Goal: Task Accomplishment & Management: Manage account settings

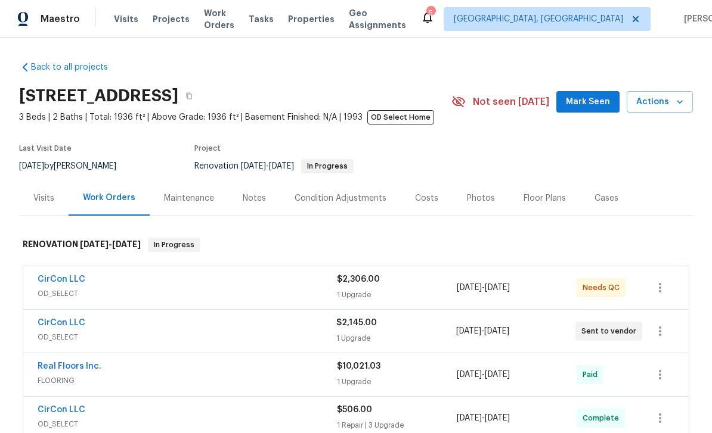
click at [49, 200] on div "Visits" at bounding box center [43, 199] width 21 height 12
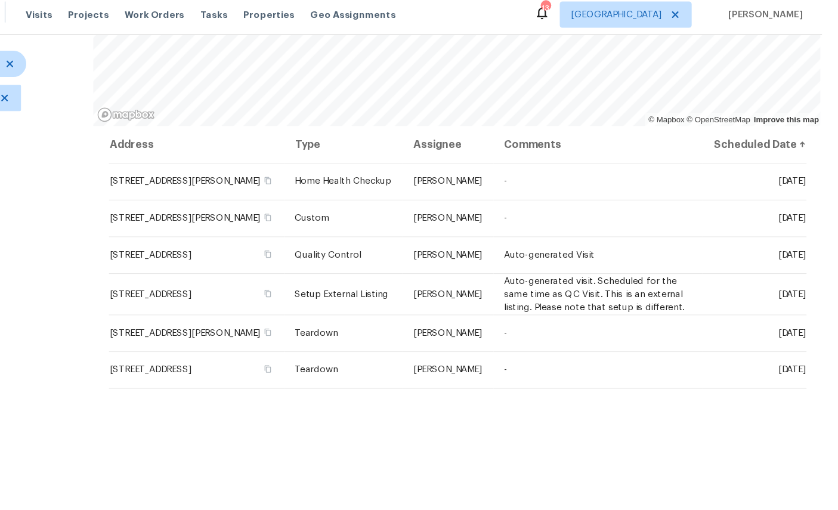
scroll to position [45, 0]
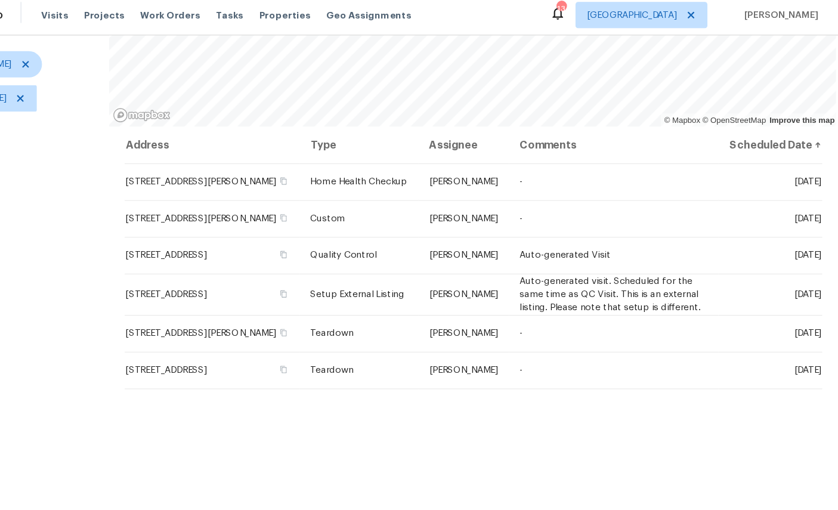
click at [0, 0] on icon at bounding box center [0, 0] width 0 height 0
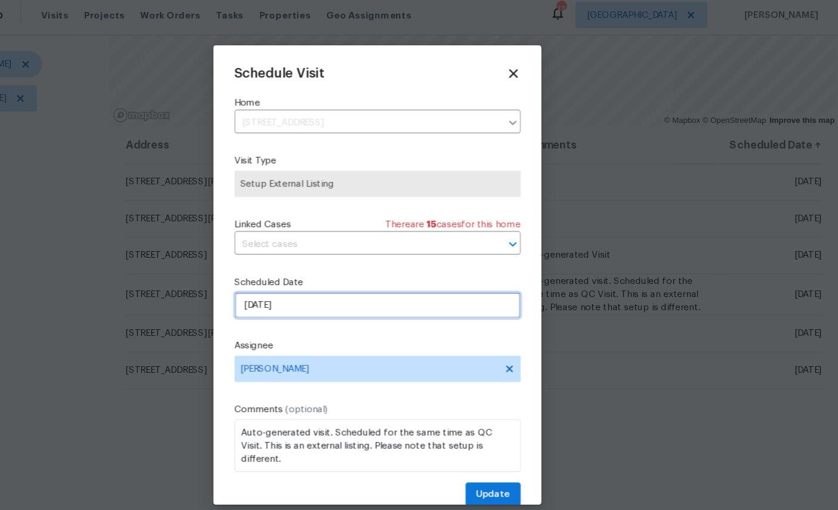
click at [314, 281] on input "8/20/2025" at bounding box center [419, 283] width 260 height 24
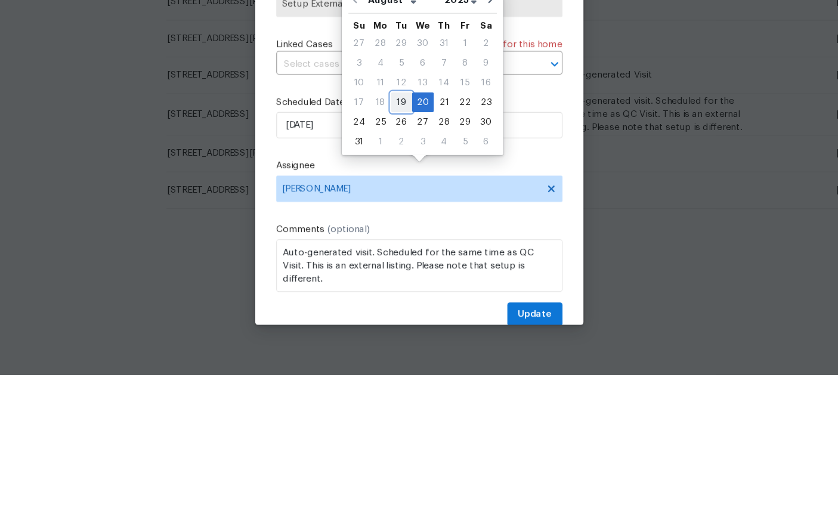
click at [393, 253] on div "19" at bounding box center [402, 261] width 19 height 17
type input "[DATE]"
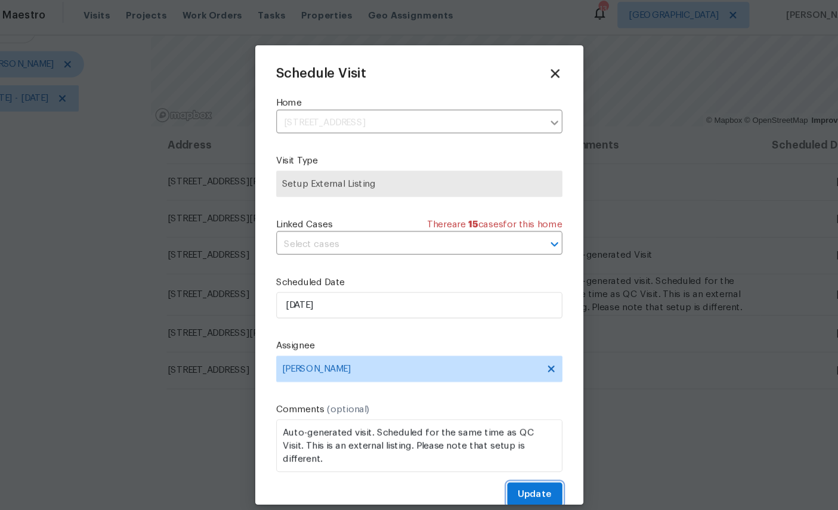
click at [509, 448] on span "Update" at bounding box center [524, 454] width 31 height 15
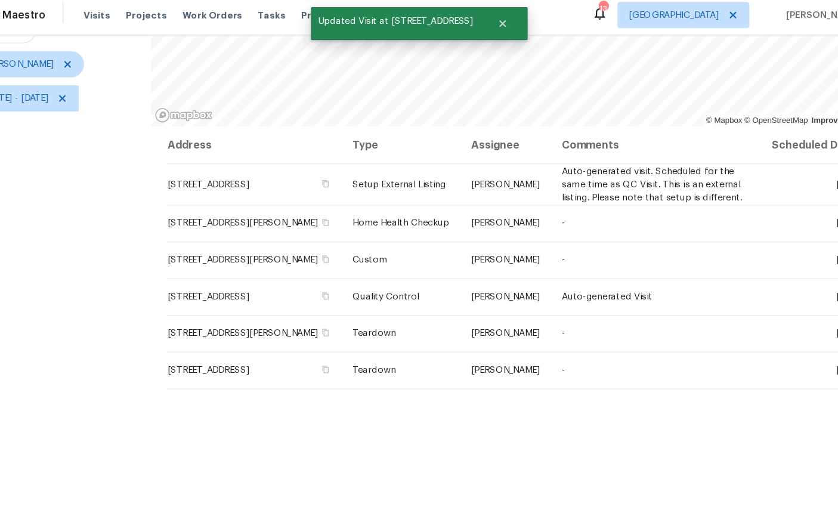
click at [0, 0] on span at bounding box center [0, 0] width 0 height 0
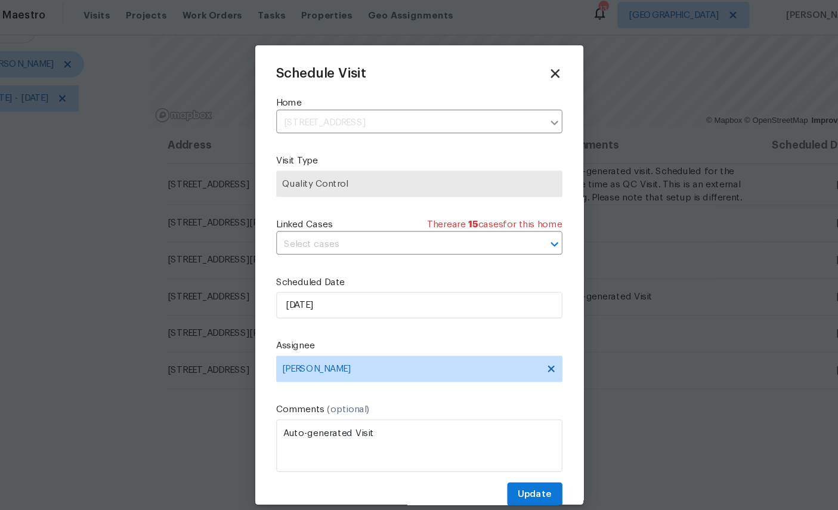
click at [538, 68] on icon at bounding box center [542, 72] width 8 height 8
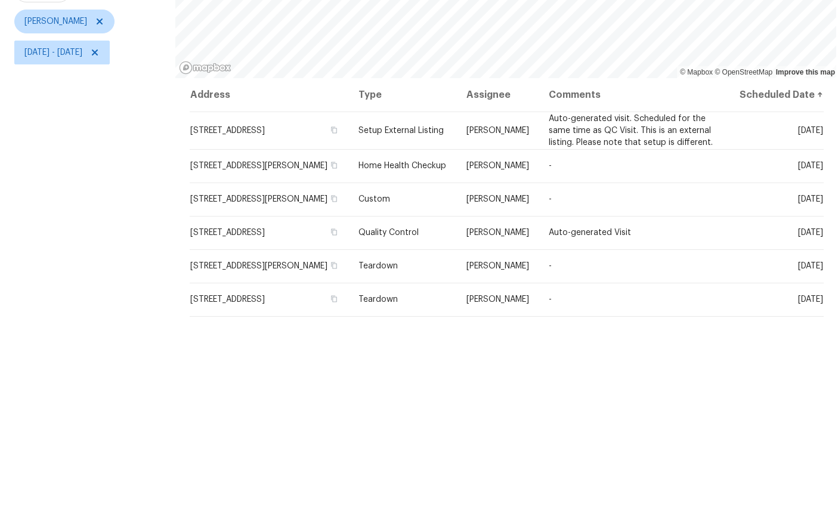
scroll to position [44, 0]
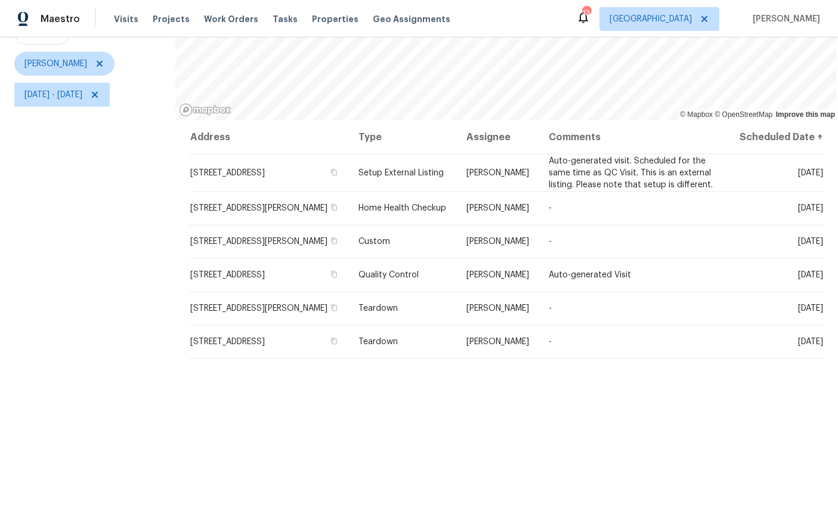
click at [0, 0] on icon at bounding box center [0, 0] width 0 height 0
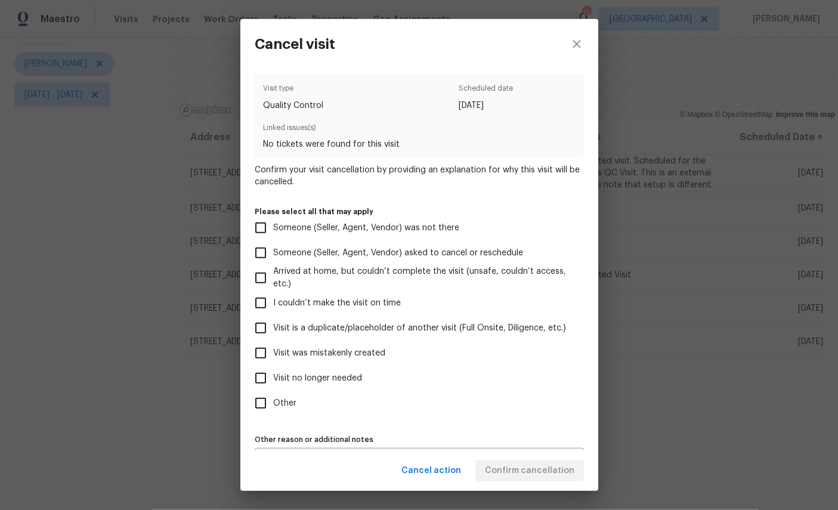
click at [329, 354] on span "Visit was mistakenly created" at bounding box center [329, 353] width 112 height 13
click at [273, 354] on input "Visit was mistakenly created" at bounding box center [260, 352] width 25 height 25
checkbox input "true"
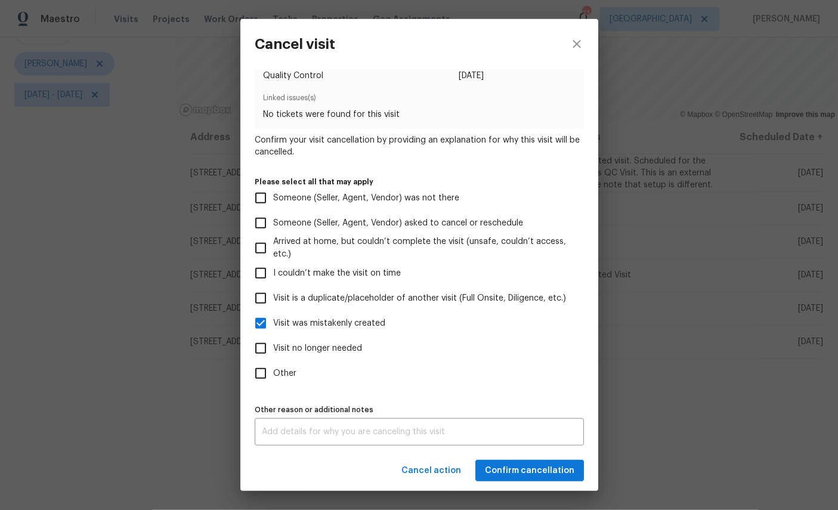
scroll to position [35, 0]
click at [358, 435] on textarea at bounding box center [419, 431] width 315 height 8
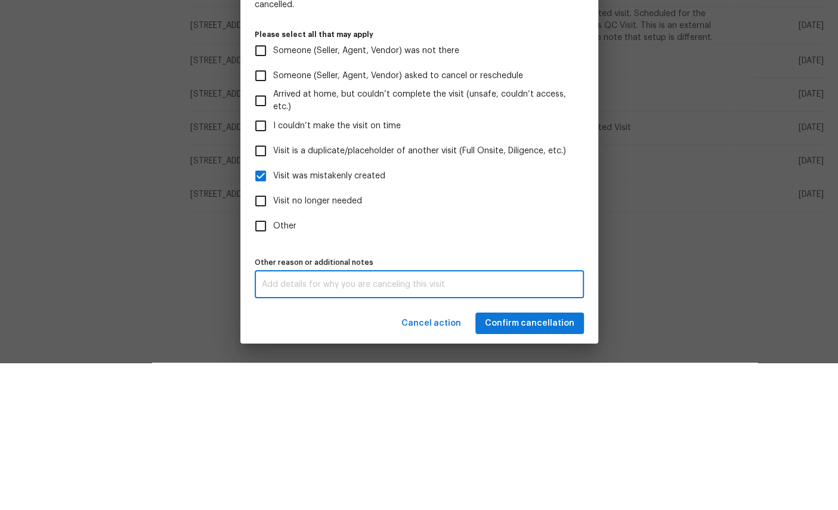
scroll to position [45, 0]
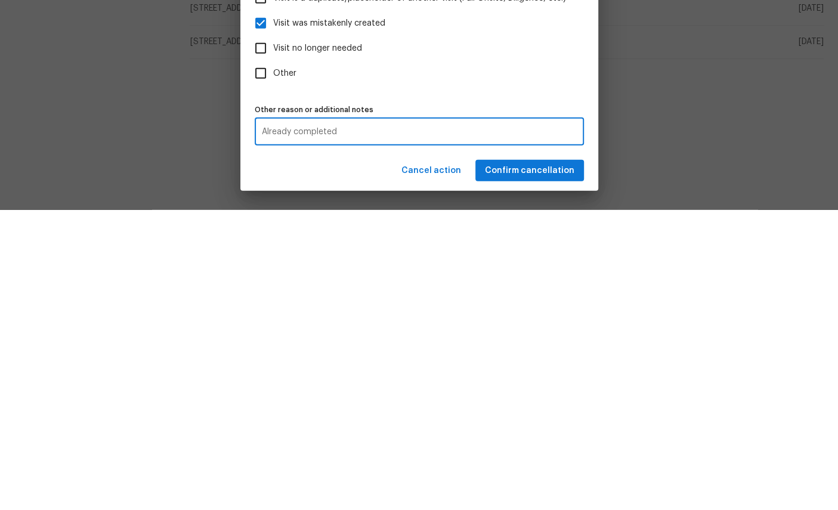
type textarea "Already completed"
click at [523, 463] on span "Confirm cancellation" at bounding box center [529, 470] width 89 height 15
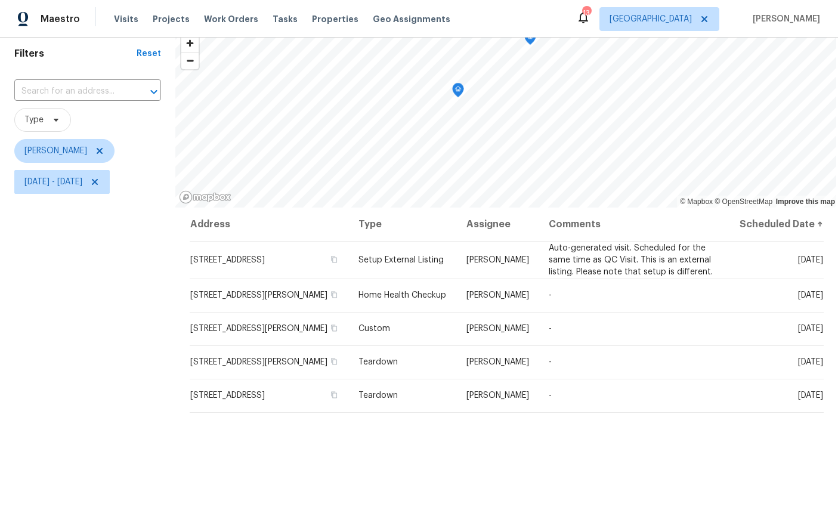
scroll to position [79, 0]
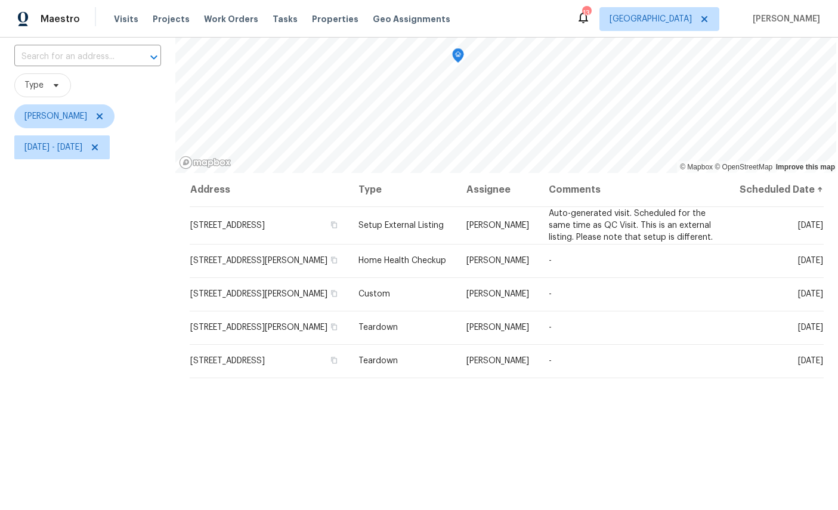
click at [106, 424] on div "Filters Reset ​ Type William Sparks Sun, Aug 10 - Wed, Aug 20" at bounding box center [87, 287] width 175 height 587
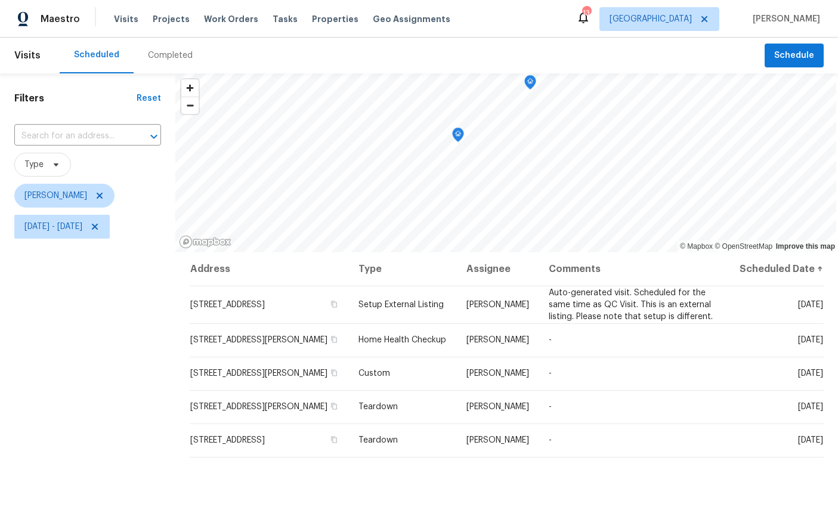
scroll to position [-1, 0]
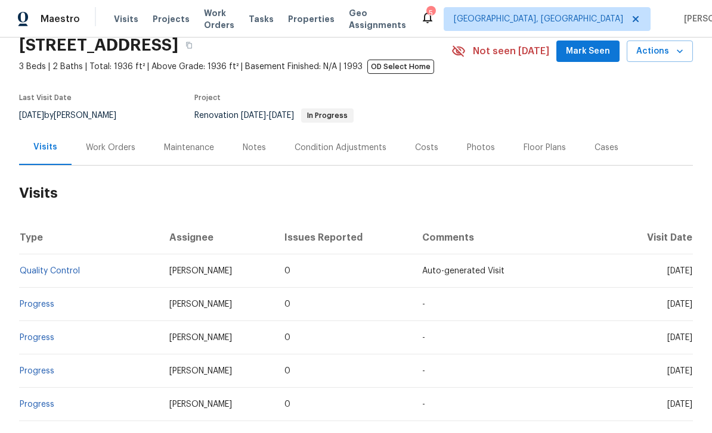
scroll to position [41, 0]
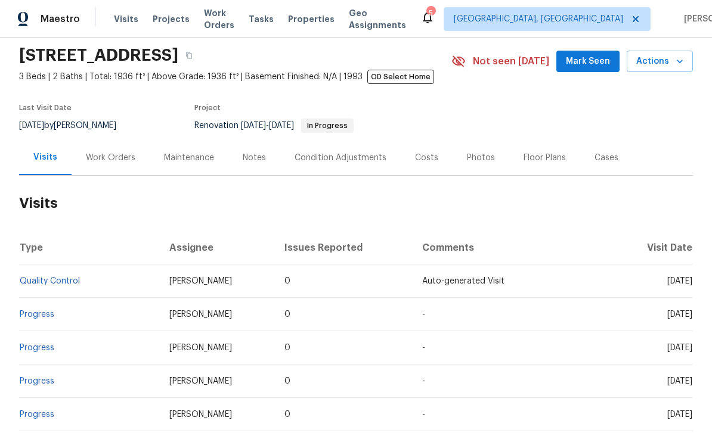
click at [644, 57] on span "Actions" at bounding box center [659, 61] width 47 height 15
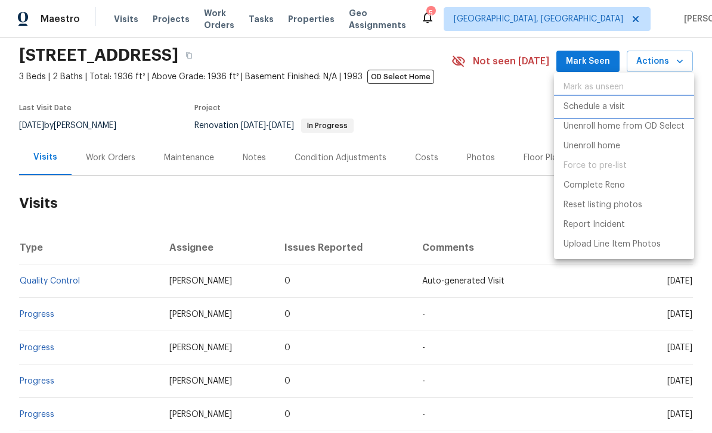
click at [588, 107] on p "Schedule a visit" at bounding box center [593, 107] width 61 height 13
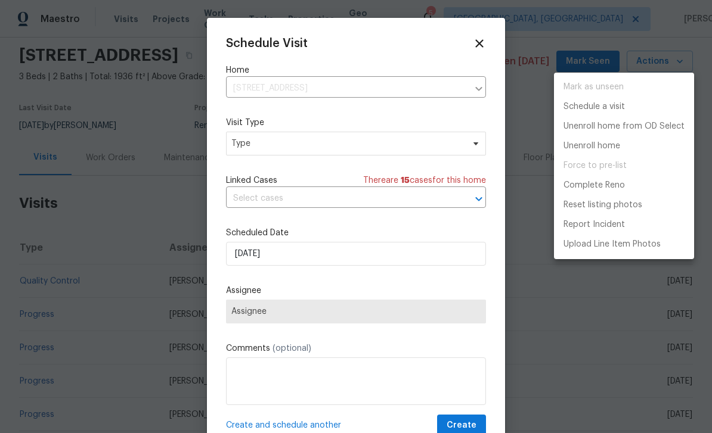
click at [320, 145] on div at bounding box center [356, 216] width 712 height 433
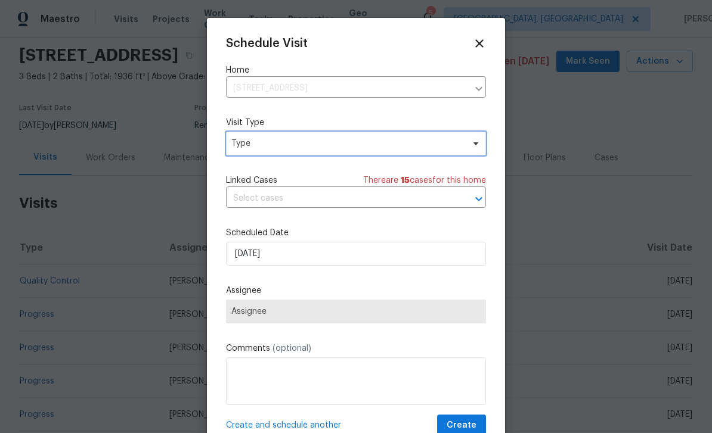
click at [334, 142] on span "Type" at bounding box center [347, 144] width 232 height 12
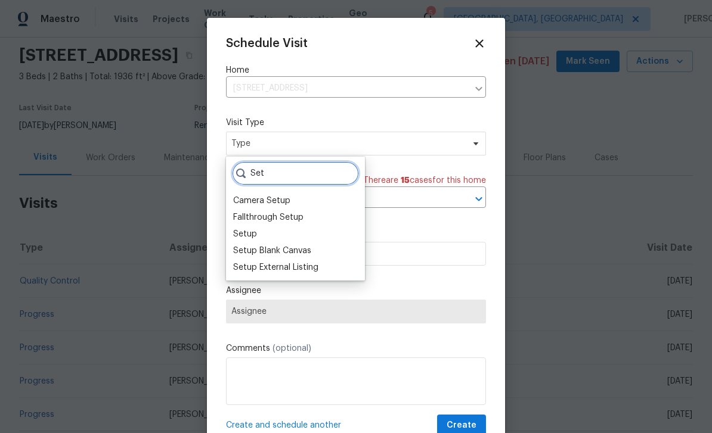
type input "Set"
click at [287, 270] on div "Setup External Listing" at bounding box center [275, 268] width 85 height 12
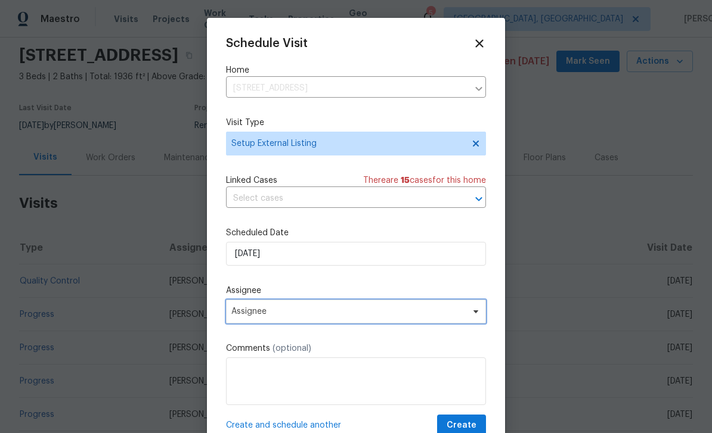
click at [365, 308] on span "Assignee" at bounding box center [356, 312] width 260 height 24
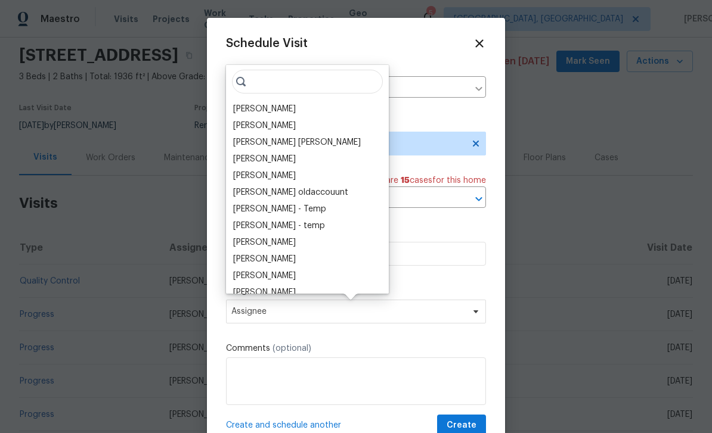
click at [259, 104] on div "[PERSON_NAME]" at bounding box center [264, 109] width 63 height 12
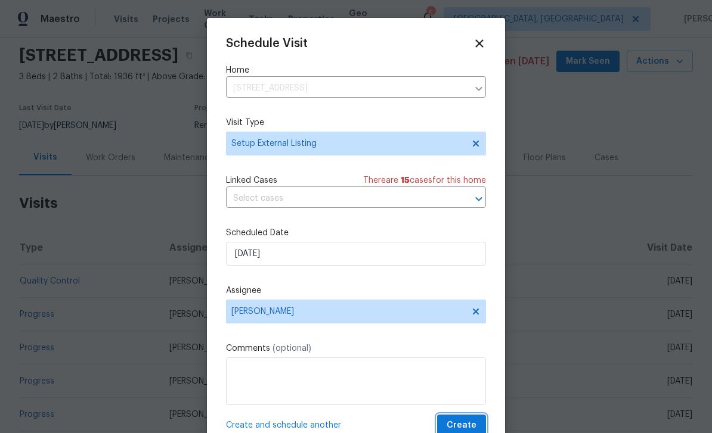
click at [467, 424] on span "Create" at bounding box center [462, 425] width 30 height 15
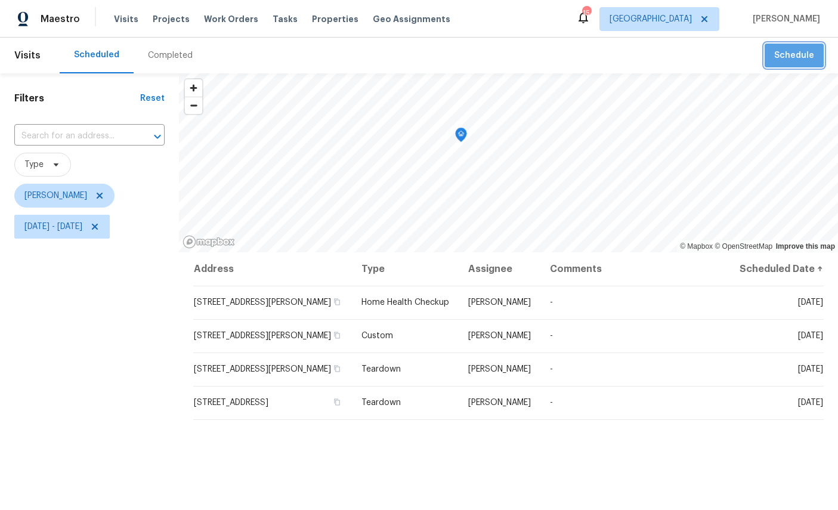
click at [796, 50] on span "Schedule" at bounding box center [794, 55] width 40 height 15
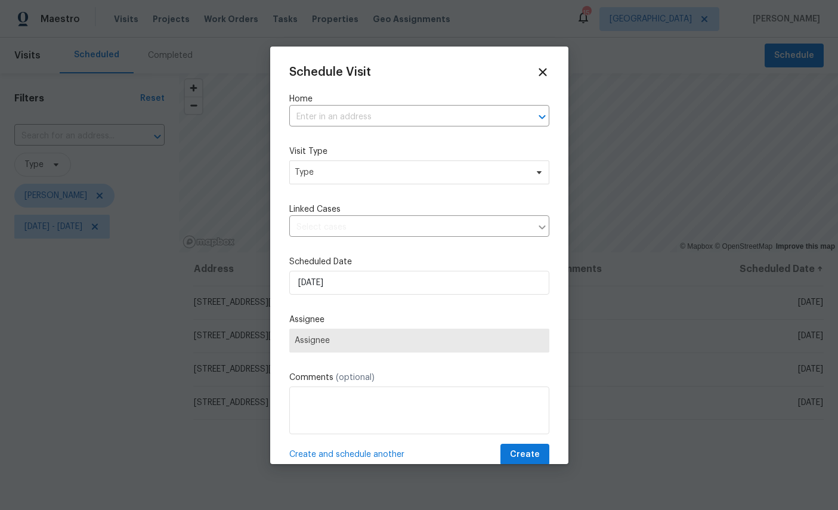
click at [368, 114] on input "text" at bounding box center [402, 117] width 227 height 18
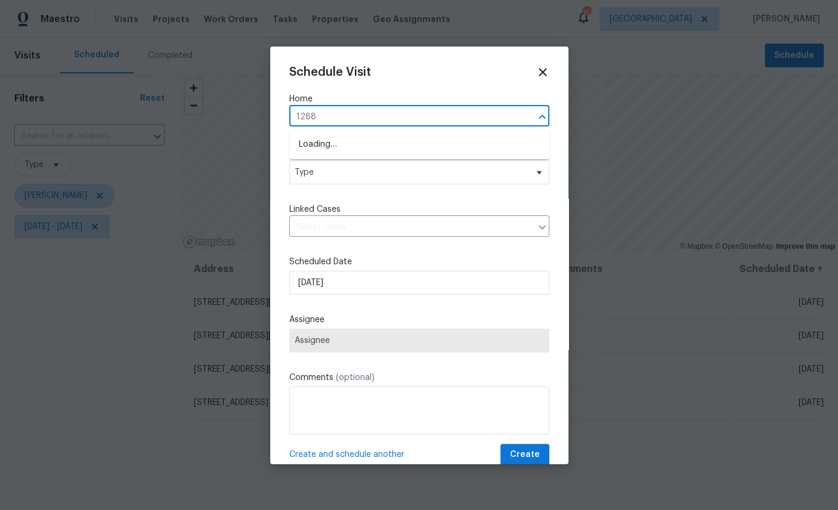
type input "12882"
click at [395, 140] on li "[STREET_ADDRESS]" at bounding box center [419, 145] width 260 height 20
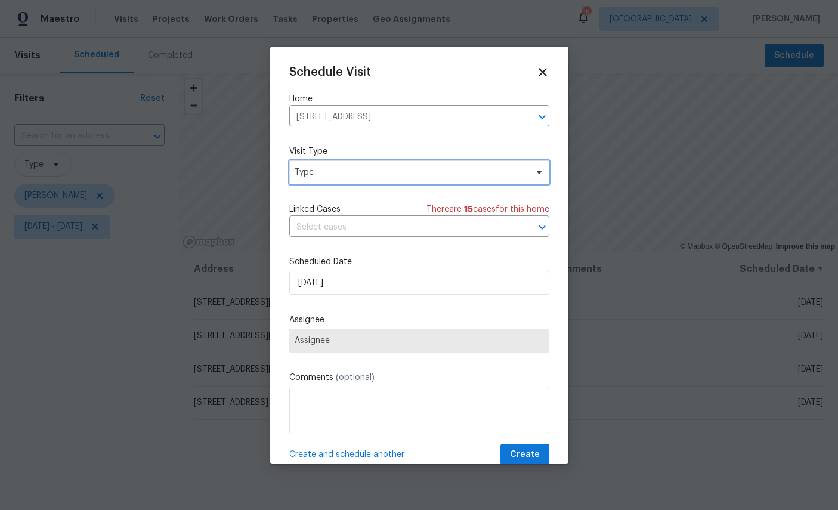
click at [387, 170] on span "Type" at bounding box center [410, 172] width 232 height 12
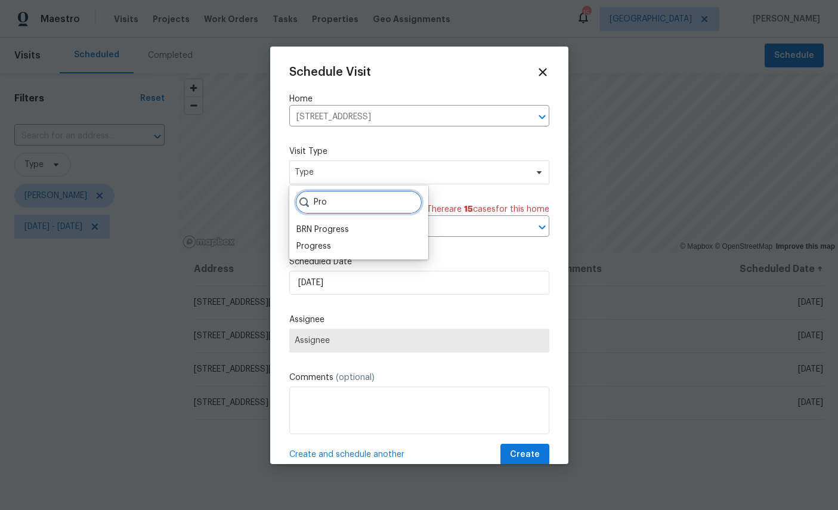
type input "Pro"
click at [321, 248] on div "Progress" at bounding box center [313, 246] width 35 height 12
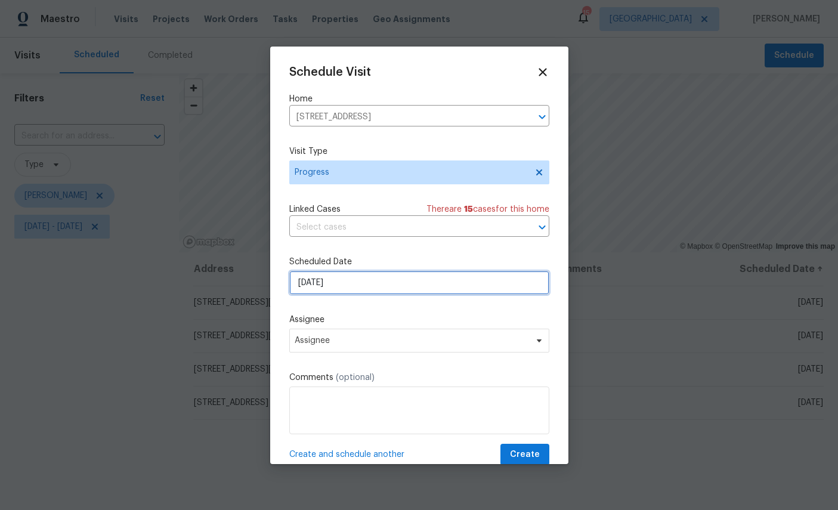
click at [388, 285] on input "[DATE]" at bounding box center [419, 283] width 260 height 24
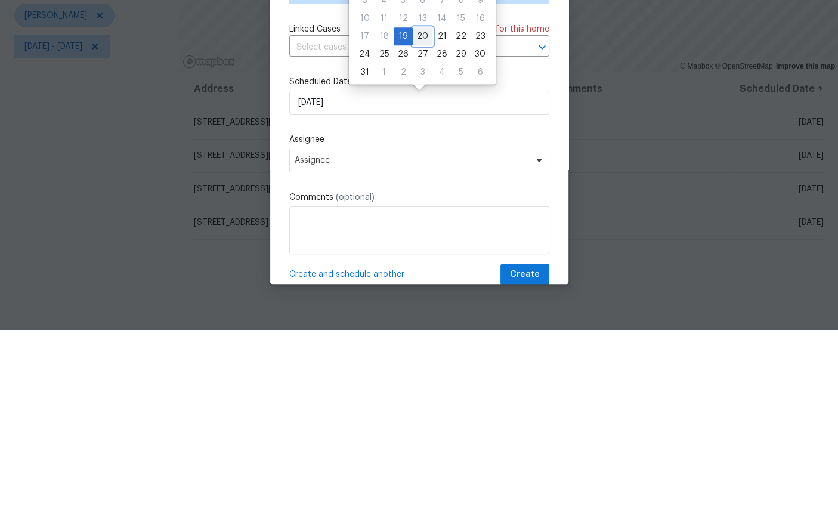
click at [419, 208] on div "20" at bounding box center [423, 216] width 20 height 17
type input "8/20/2025"
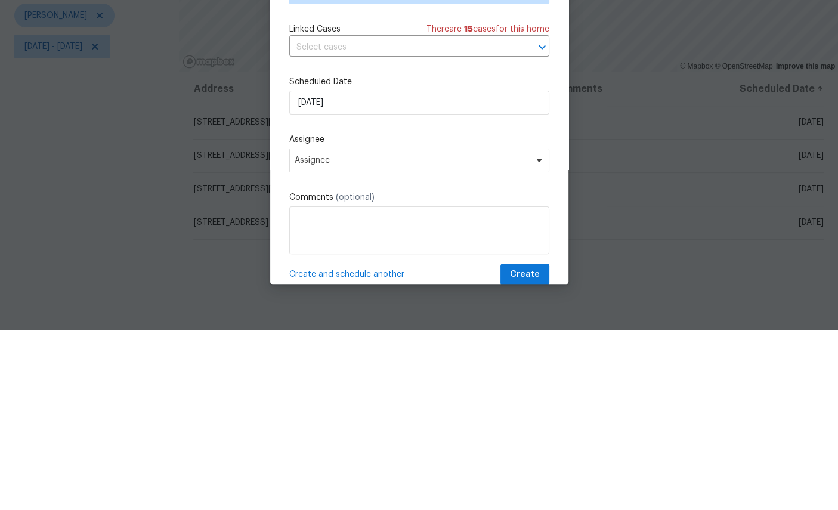
scroll to position [45, 0]
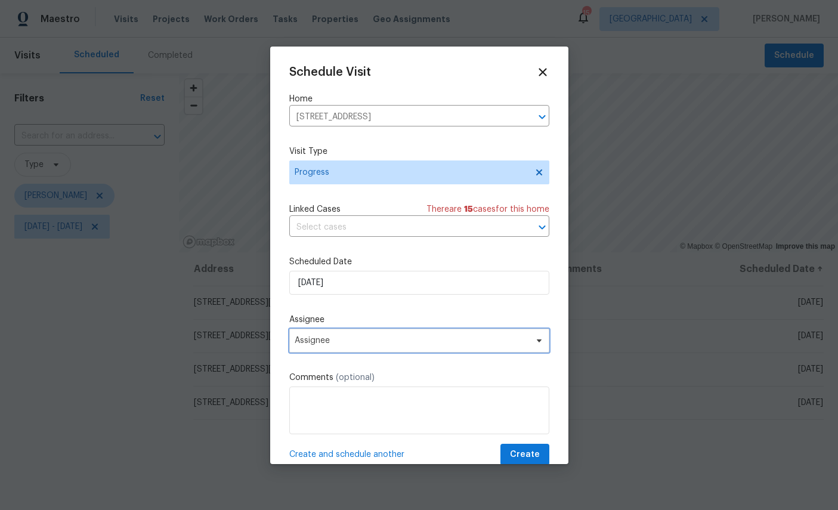
click at [410, 337] on span "Assignee" at bounding box center [411, 341] width 234 height 10
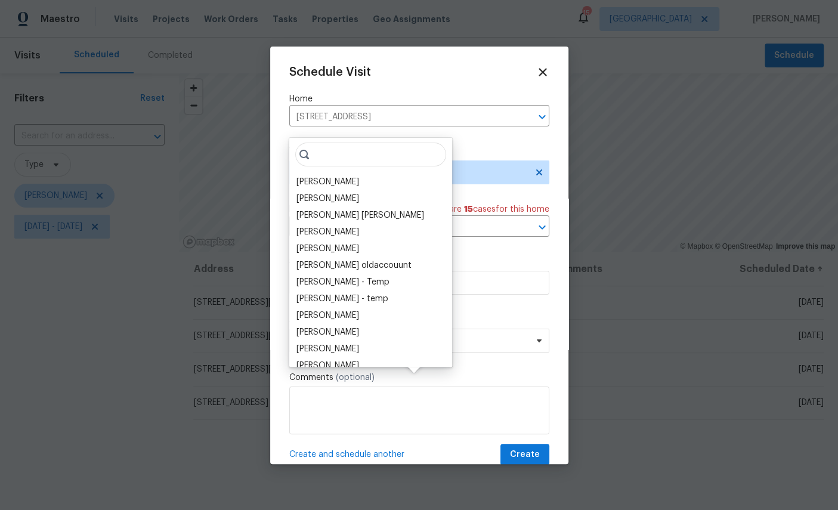
click at [323, 176] on div "[PERSON_NAME]" at bounding box center [327, 182] width 63 height 12
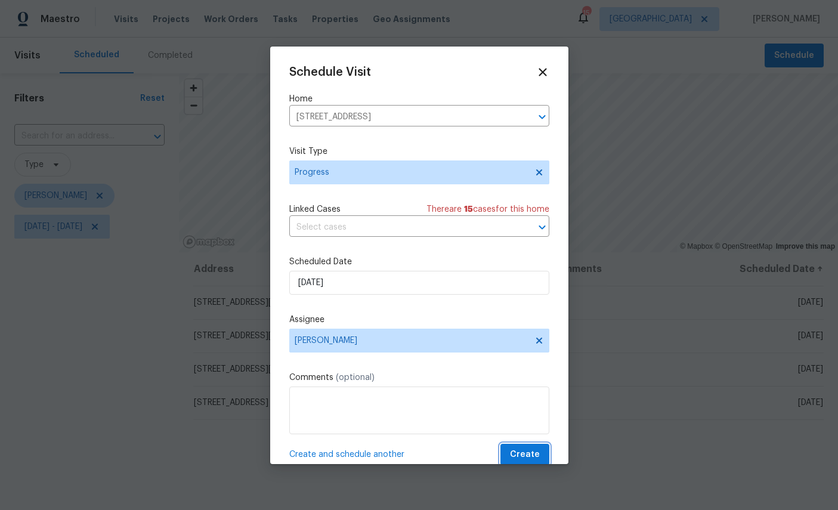
click at [531, 449] on span "Create" at bounding box center [525, 454] width 30 height 15
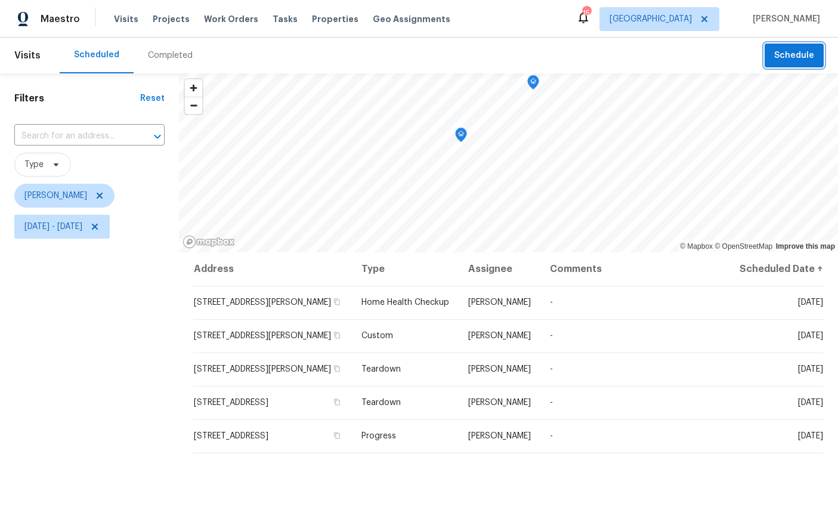
click at [793, 58] on span "Schedule" at bounding box center [794, 55] width 40 height 15
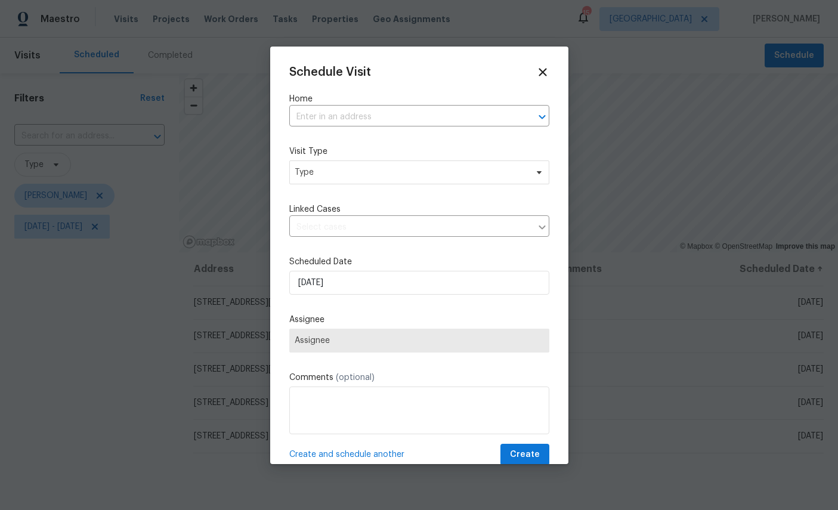
click at [386, 113] on input "text" at bounding box center [402, 117] width 227 height 18
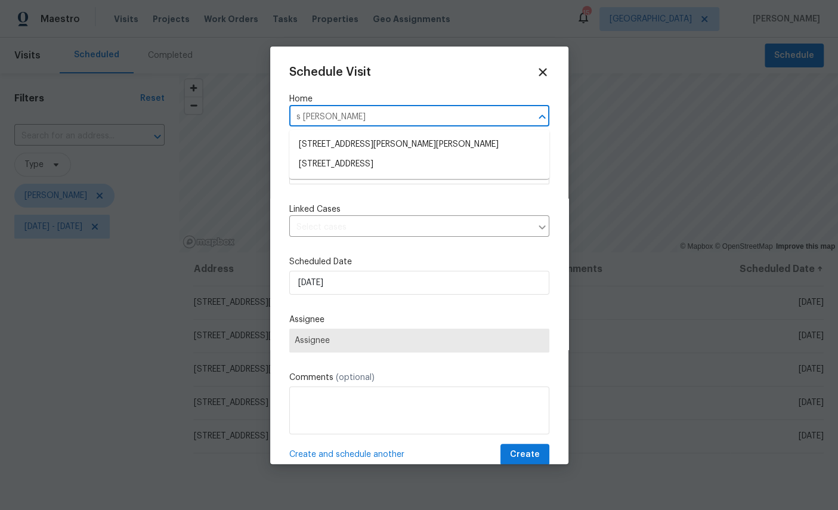
type input "s Bend"
click at [375, 140] on li "5453 S Bend Cir N, Jacksonville, FL 32207" at bounding box center [419, 145] width 260 height 20
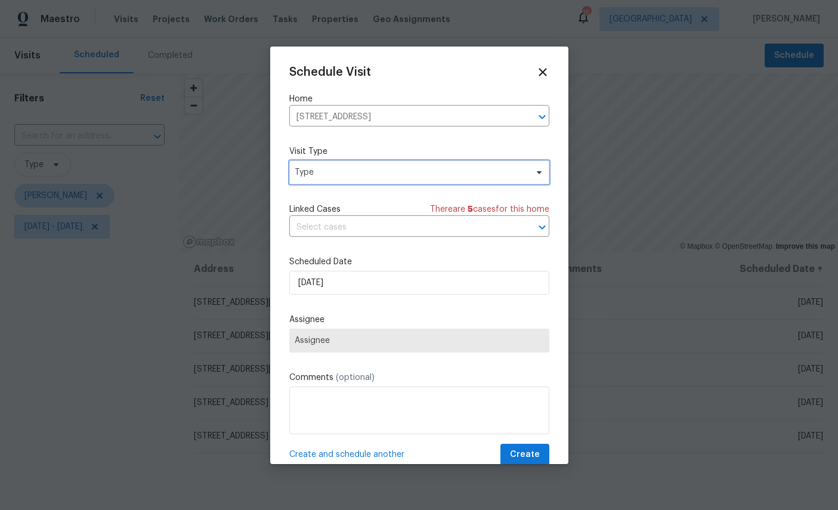
click at [398, 166] on span "Type" at bounding box center [419, 172] width 260 height 24
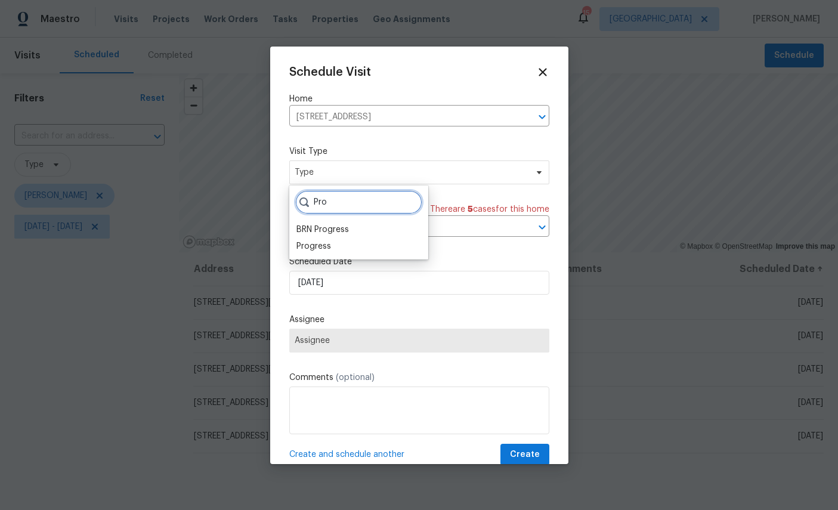
type input "Pro"
click at [309, 247] on div "Progress" at bounding box center [313, 246] width 35 height 12
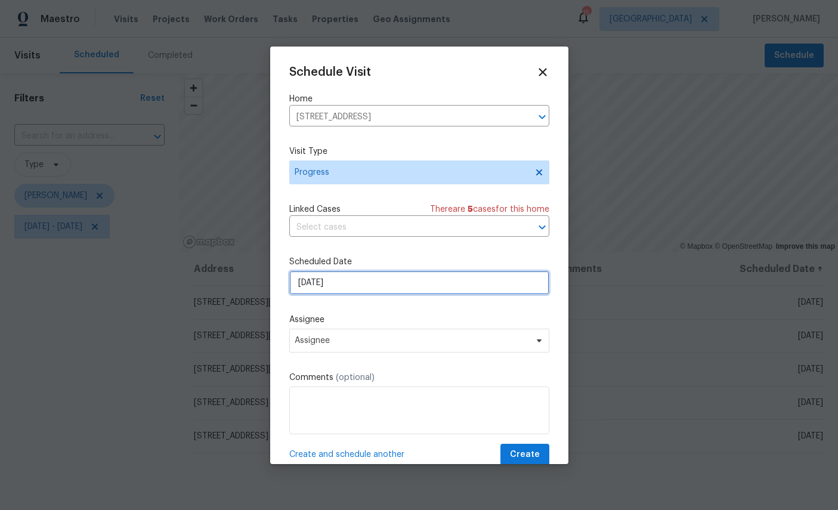
click at [371, 283] on input "[DATE]" at bounding box center [419, 283] width 260 height 24
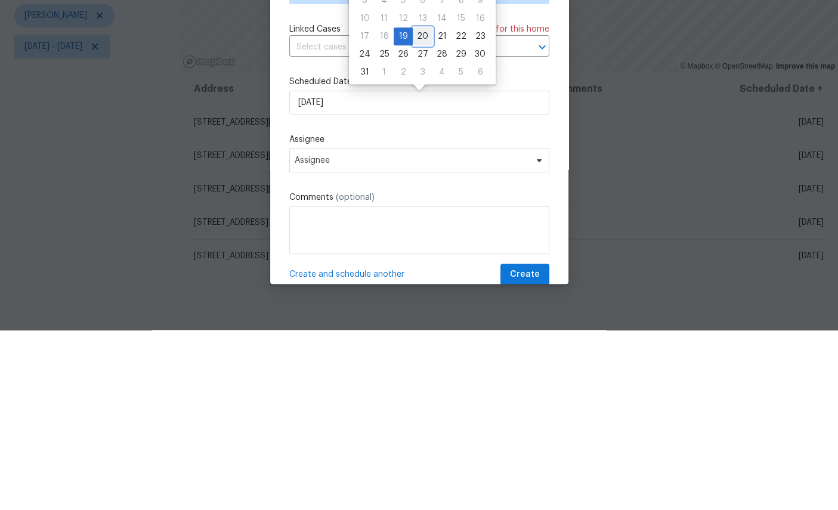
click at [416, 208] on div "20" at bounding box center [423, 216] width 20 height 17
type input "8/20/2025"
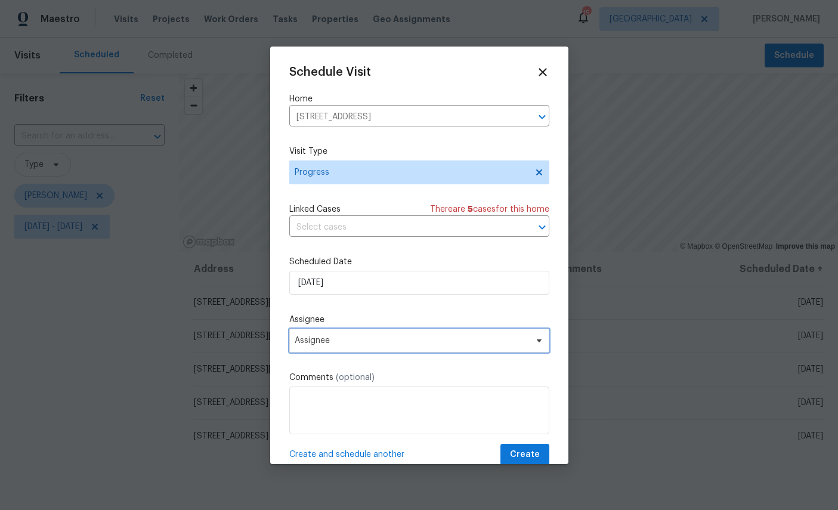
click at [402, 337] on span "Assignee" at bounding box center [419, 340] width 260 height 24
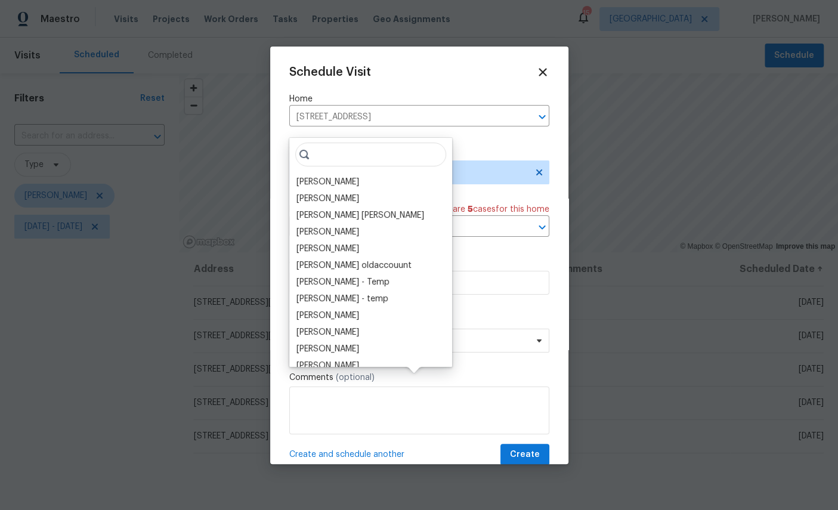
click at [317, 142] on input "search" at bounding box center [370, 154] width 151 height 24
click at [320, 176] on div "[PERSON_NAME]" at bounding box center [327, 182] width 63 height 12
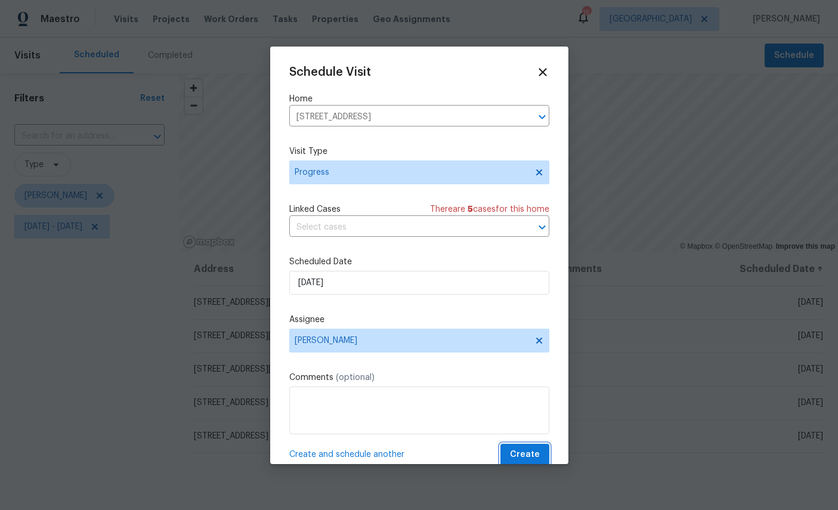
click at [535, 457] on span "Create" at bounding box center [525, 454] width 30 height 15
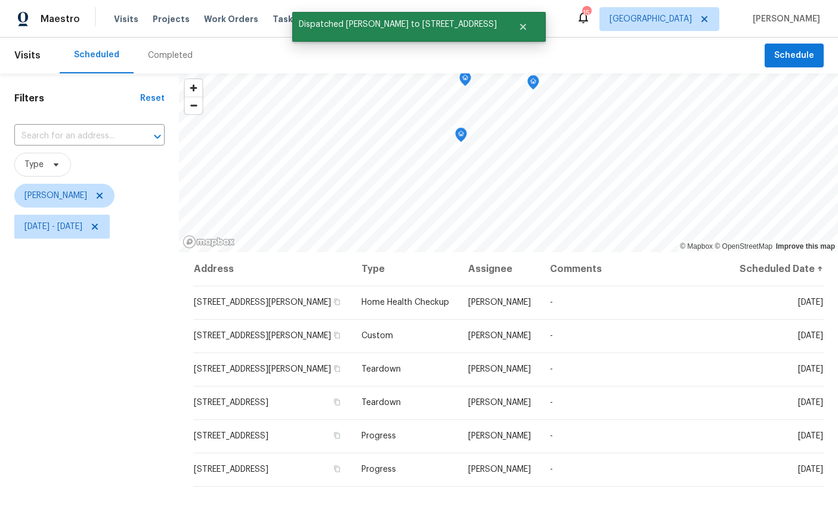
click at [88, 345] on div "Filters Reset ​ Type William Sparks Sun, Aug 10 - Wed, Aug 20" at bounding box center [89, 366] width 179 height 587
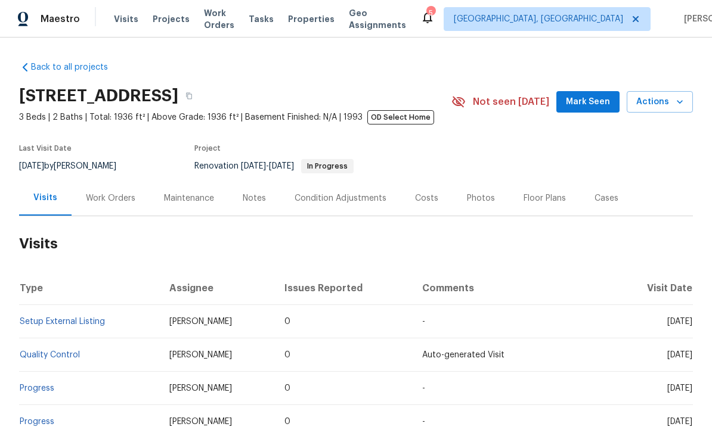
click at [110, 194] on div "Work Orders" at bounding box center [110, 199] width 49 height 12
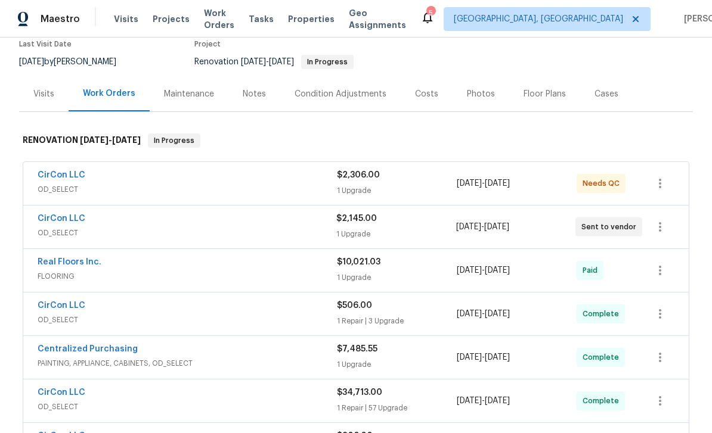
scroll to position [114, 0]
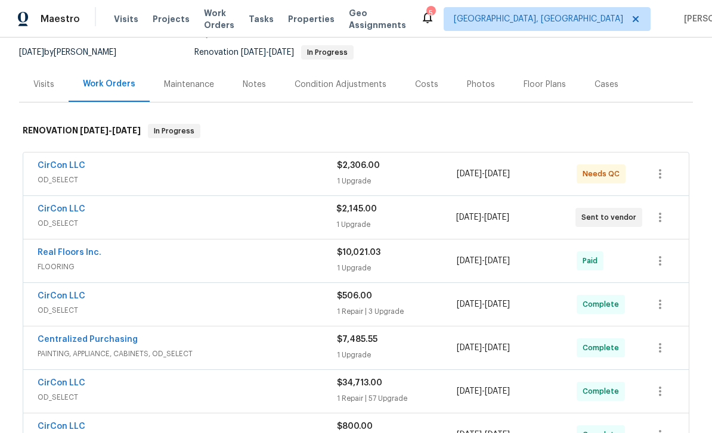
click at [63, 165] on link "CirCon LLC" at bounding box center [62, 166] width 48 height 8
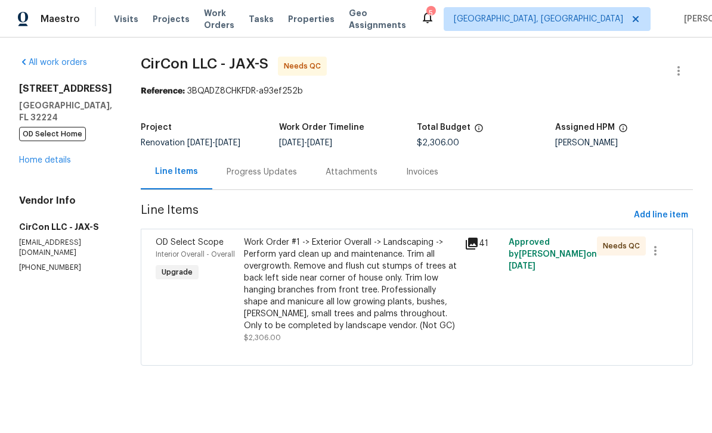
click at [169, 245] on span "OD Select Scope" at bounding box center [190, 242] width 68 height 8
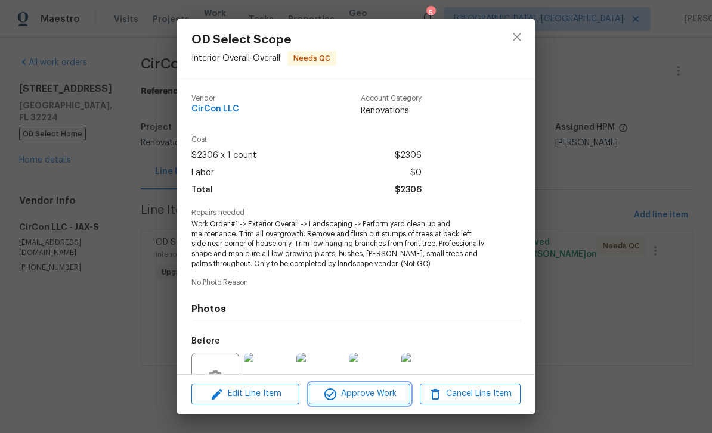
click at [367, 398] on span "Approve Work" at bounding box center [359, 394] width 94 height 15
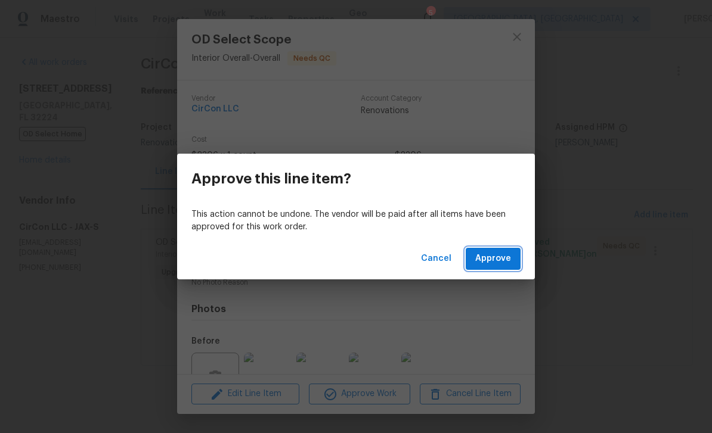
click at [489, 255] on span "Approve" at bounding box center [493, 259] width 36 height 15
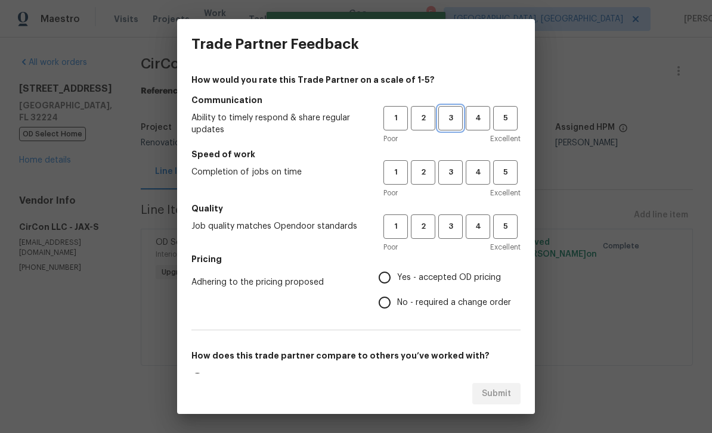
click at [455, 111] on button "3" at bounding box center [450, 118] width 24 height 24
click at [455, 175] on span "3" at bounding box center [450, 173] width 22 height 14
click at [453, 225] on span "3" at bounding box center [450, 227] width 22 height 14
click at [427, 281] on span "Yes - accepted OD pricing" at bounding box center [449, 278] width 104 height 13
click at [397, 281] on input "Yes - accepted OD pricing" at bounding box center [384, 277] width 25 height 25
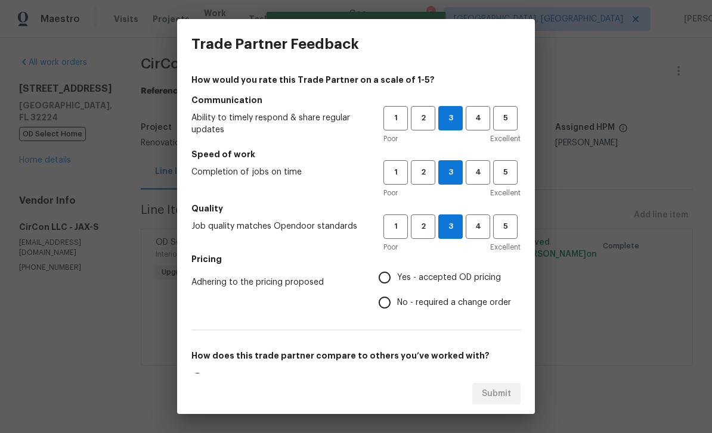
radio input "true"
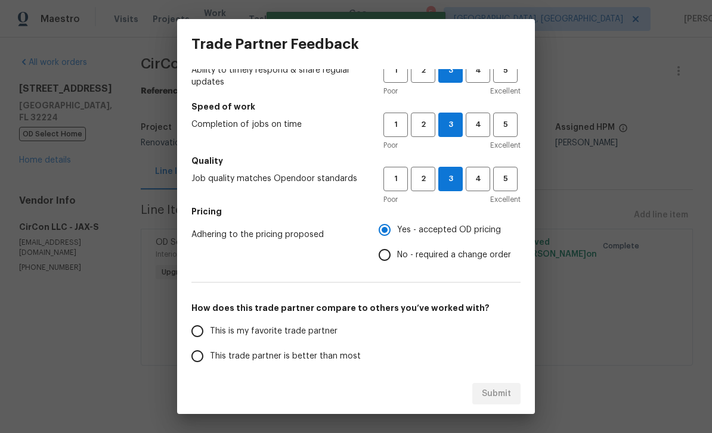
scroll to position [119, 0]
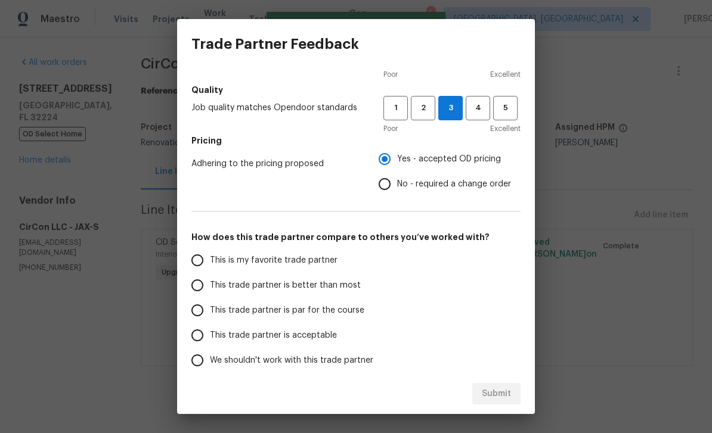
click at [314, 257] on span "This is my favorite trade partner" at bounding box center [274, 261] width 128 height 13
click at [210, 257] on input "This is my favorite trade partner" at bounding box center [197, 260] width 25 height 25
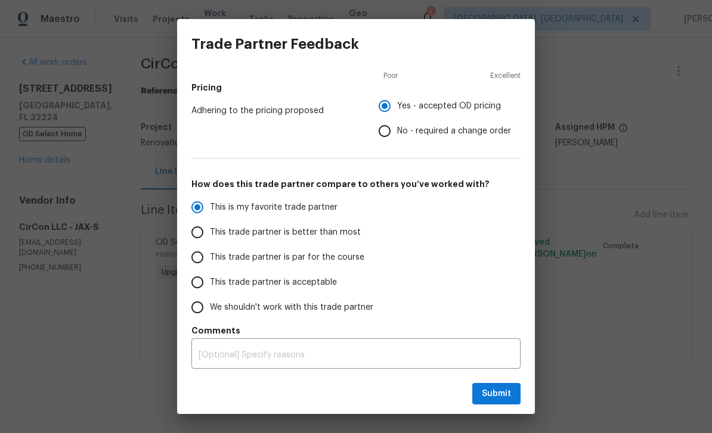
scroll to position [172, 0]
click at [491, 392] on span "Submit" at bounding box center [496, 394] width 29 height 15
radio input "true"
radio input "false"
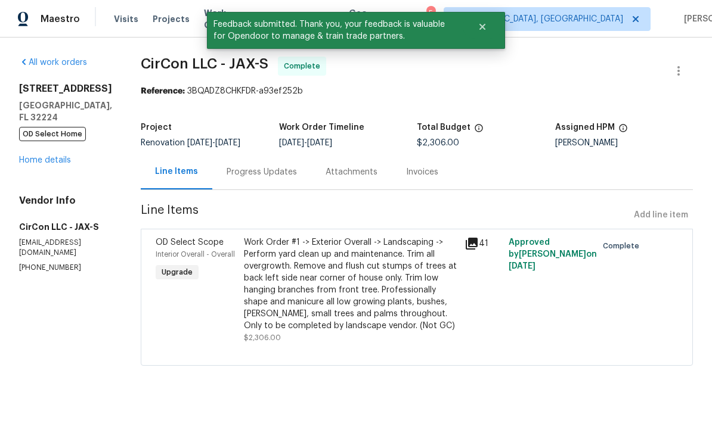
click at [40, 157] on link "Home details" at bounding box center [45, 160] width 52 height 8
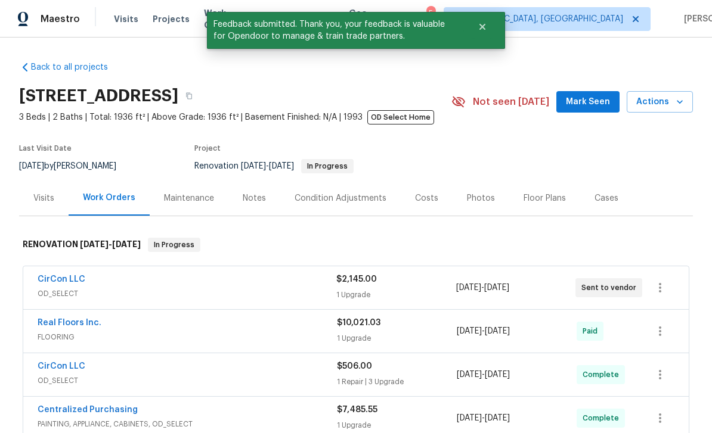
click at [657, 100] on span "Actions" at bounding box center [659, 102] width 47 height 15
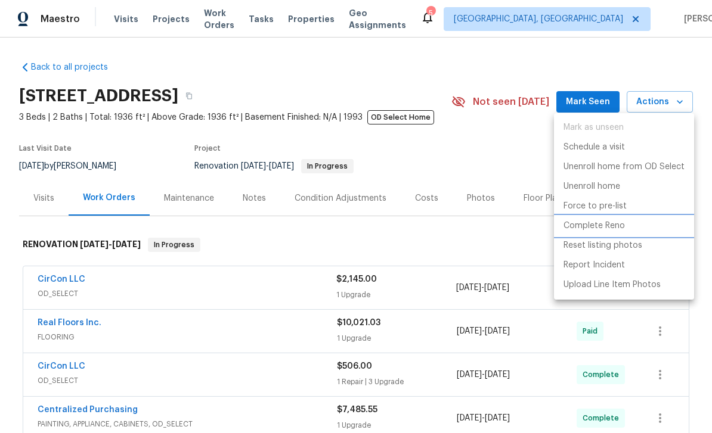
click at [600, 227] on p "Complete Reno" at bounding box center [593, 226] width 61 height 13
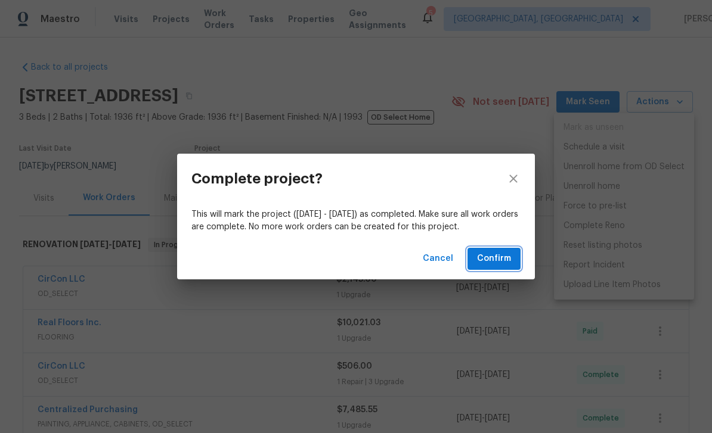
click at [492, 255] on span "Confirm" at bounding box center [494, 259] width 34 height 15
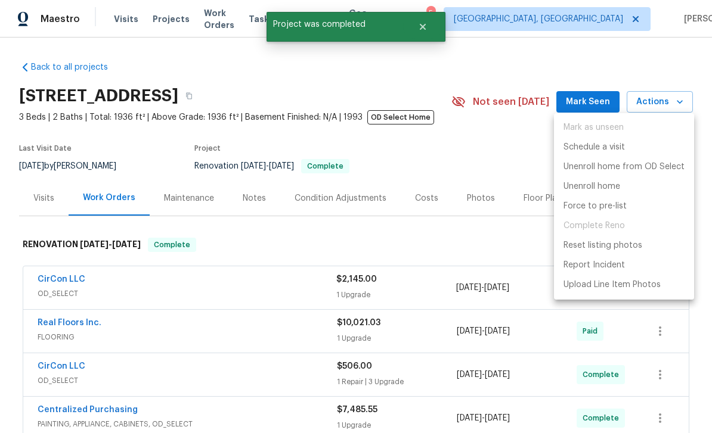
click at [491, 77] on div at bounding box center [356, 216] width 712 height 433
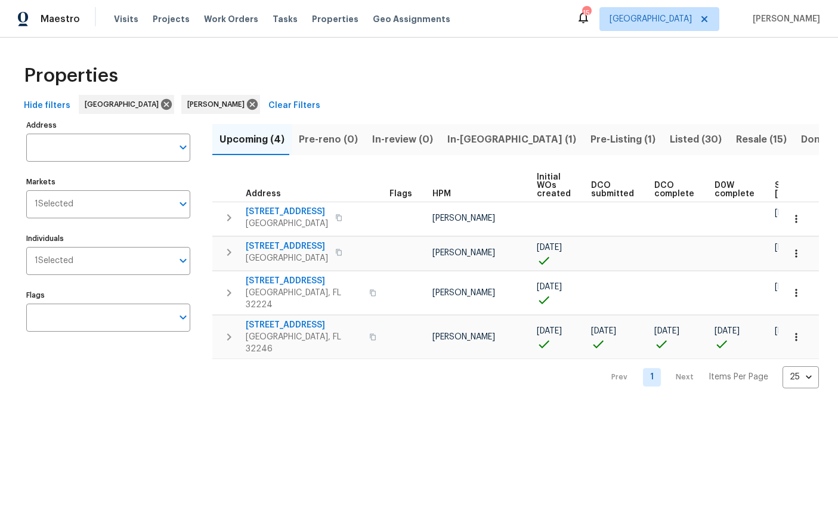
click at [590, 141] on span "Pre-Listing (1)" at bounding box center [622, 139] width 65 height 17
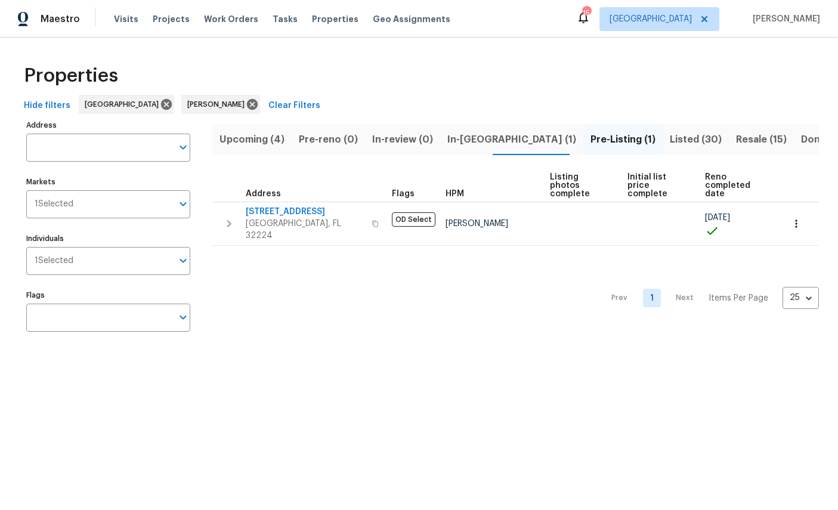
click at [454, 141] on span "In-reno (1)" at bounding box center [511, 139] width 129 height 17
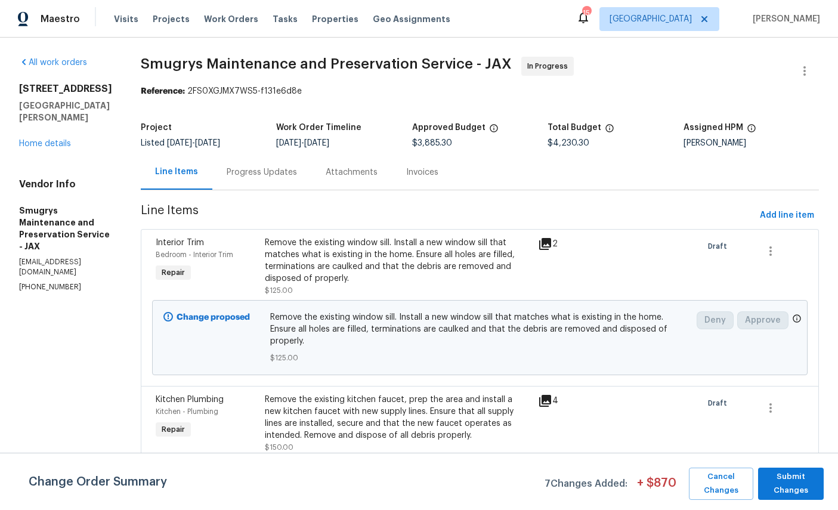
click at [49, 148] on div "689 Box Branch Cir Saint Johns, FL 32259 Home details" at bounding box center [65, 116] width 93 height 67
click at [49, 148] on link "Home details" at bounding box center [45, 143] width 52 height 8
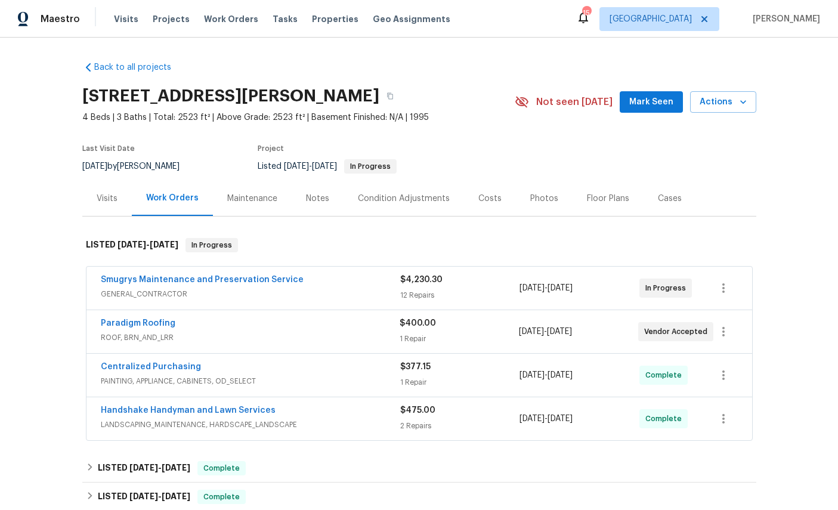
click at [118, 278] on link "Smugrys Maintenance and Preservation Service" at bounding box center [202, 279] width 203 height 8
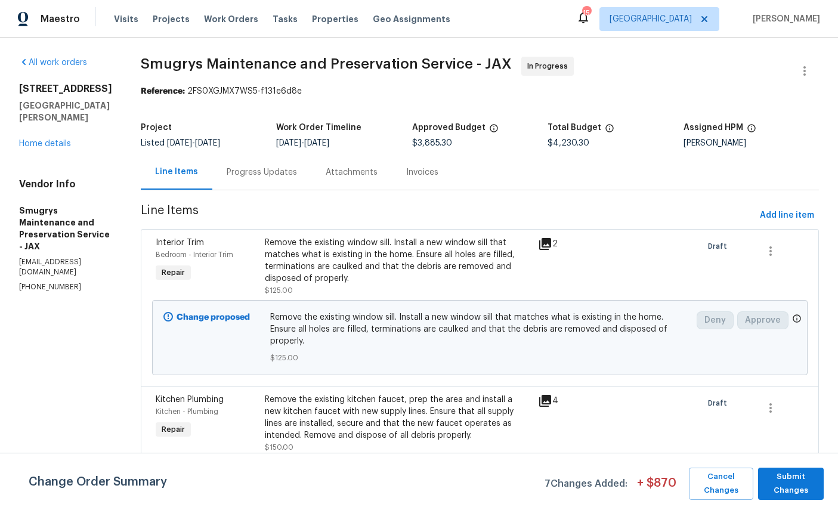
click at [45, 148] on link "Home details" at bounding box center [45, 143] width 52 height 8
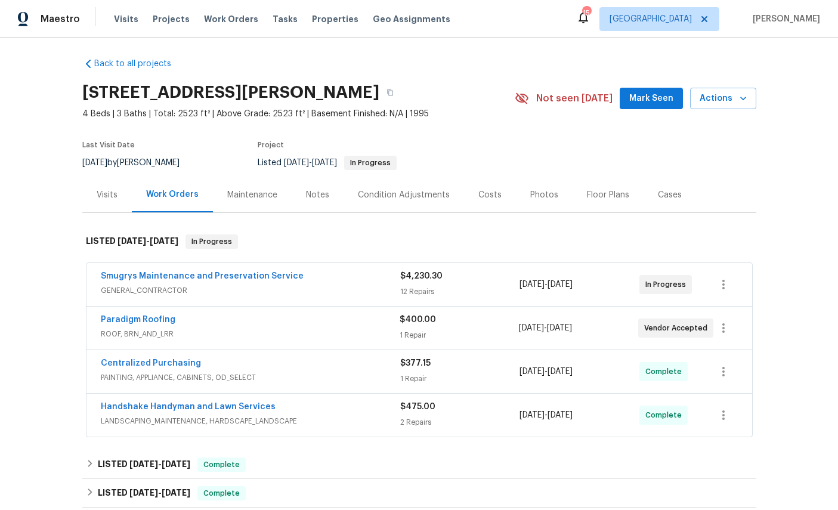
scroll to position [4, 0]
click at [124, 320] on link "Paradigm Roofing" at bounding box center [138, 319] width 75 height 8
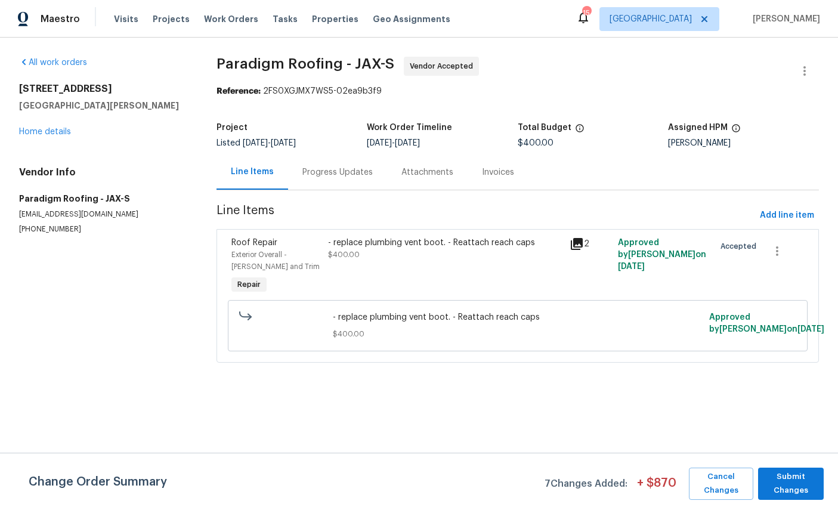
click at [338, 168] on div "Progress Updates" at bounding box center [337, 172] width 70 height 12
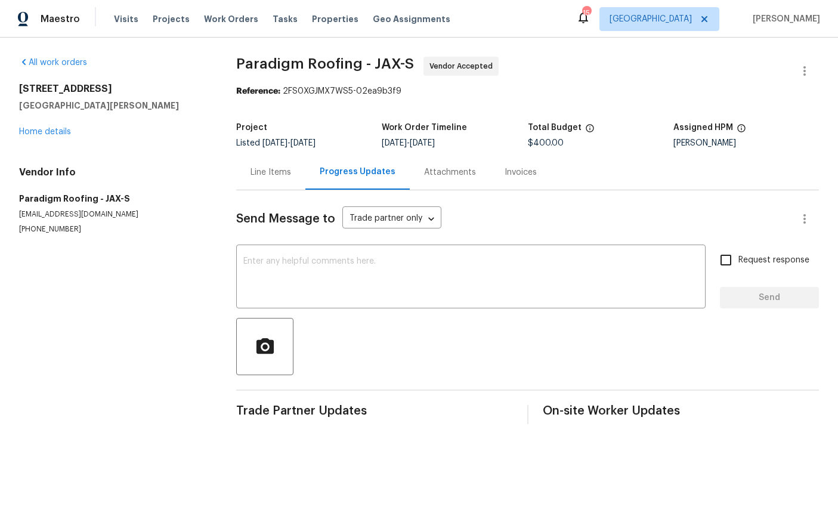
click at [424, 268] on textarea at bounding box center [470, 278] width 455 height 42
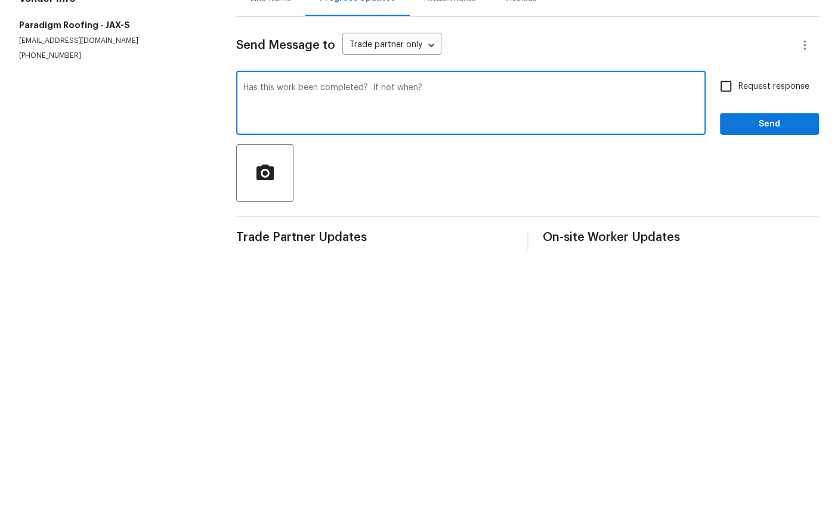
type textarea "Has this work been completed? If not when?"
click at [728, 247] on input "Request response" at bounding box center [725, 259] width 25 height 25
checkbox input "true"
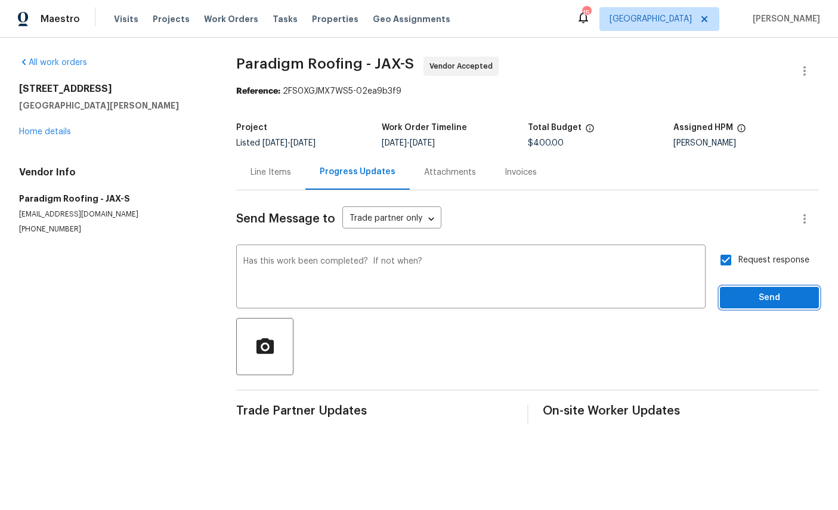
click at [767, 288] on button "Send" at bounding box center [769, 298] width 99 height 22
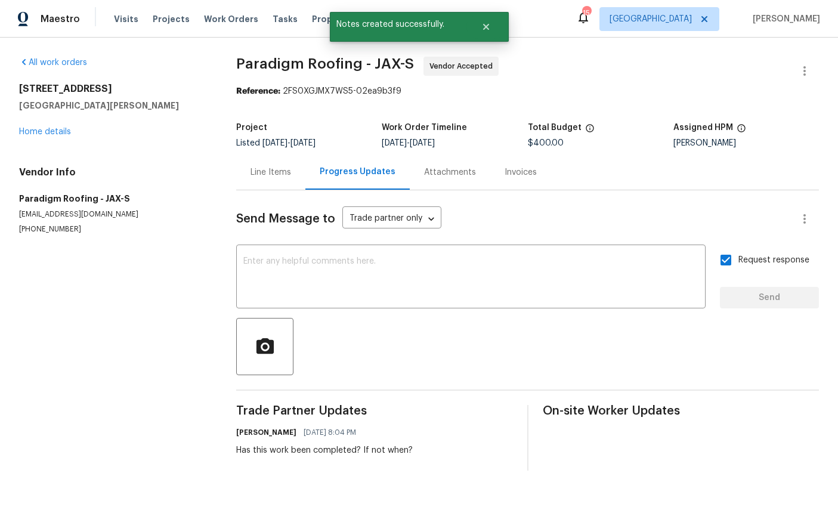
click at [42, 130] on link "Home details" at bounding box center [45, 132] width 52 height 8
